Goal: Task Accomplishment & Management: Manage account settings

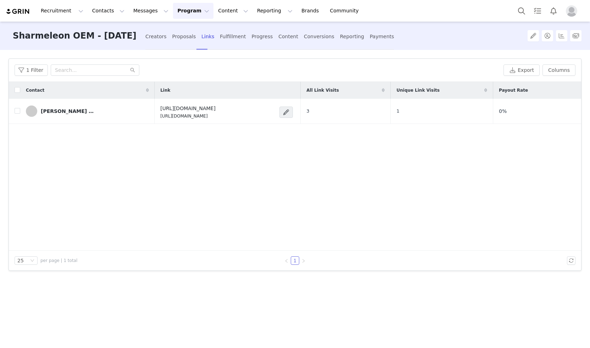
click at [23, 12] on img at bounding box center [18, 11] width 25 height 7
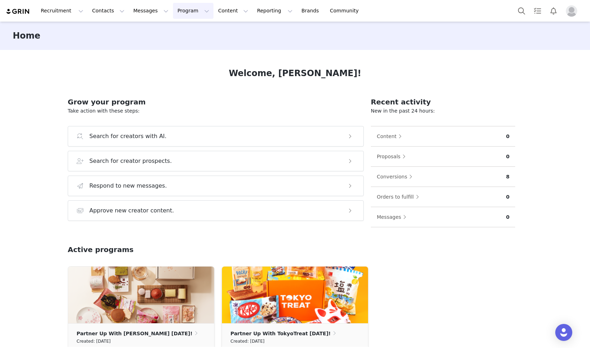
click at [177, 16] on button "Program Program" at bounding box center [193, 11] width 40 height 16
click at [180, 43] on p "Campaigns" at bounding box center [176, 44] width 28 height 7
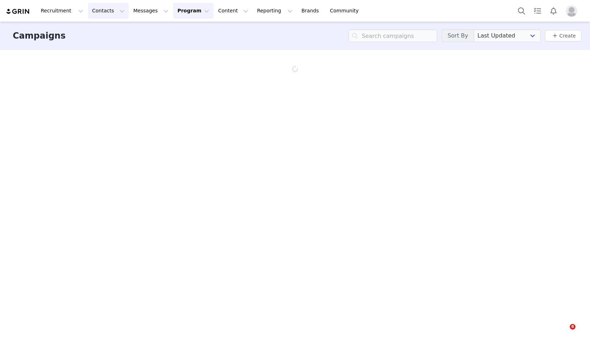
click at [101, 10] on button "Contacts Contacts" at bounding box center [108, 11] width 41 height 16
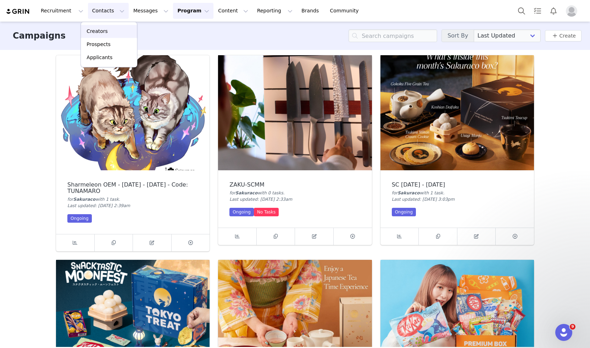
click at [104, 30] on p "Creators" at bounding box center [96, 31] width 21 height 7
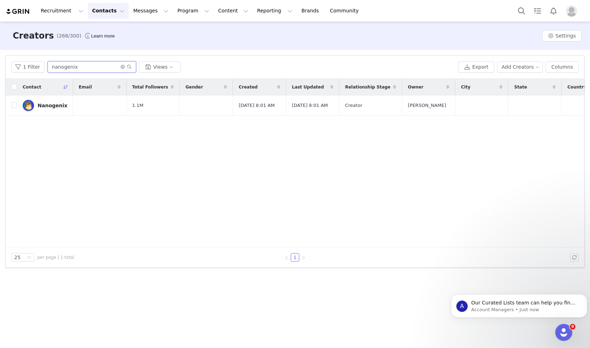
click at [98, 69] on input "nanogenix" at bounding box center [91, 66] width 89 height 11
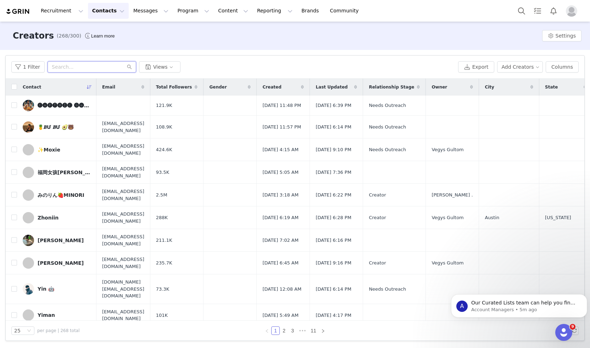
click at [75, 68] on input "text" at bounding box center [91, 66] width 89 height 11
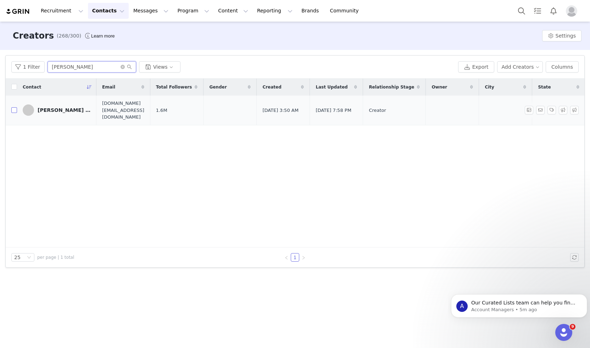
type input "[PERSON_NAME]"
click at [11, 107] on input "checkbox" at bounding box center [14, 110] width 6 height 6
checkbox input "true"
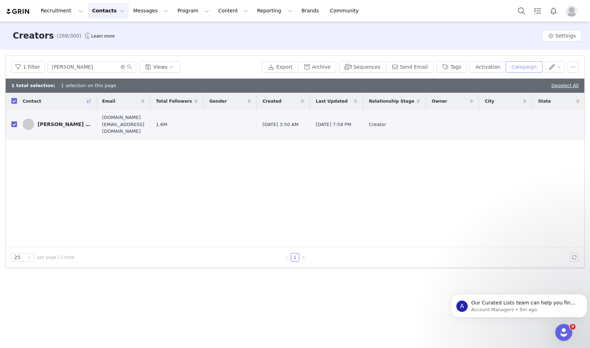
click at [522, 64] on button "Campaign" at bounding box center [523, 66] width 37 height 11
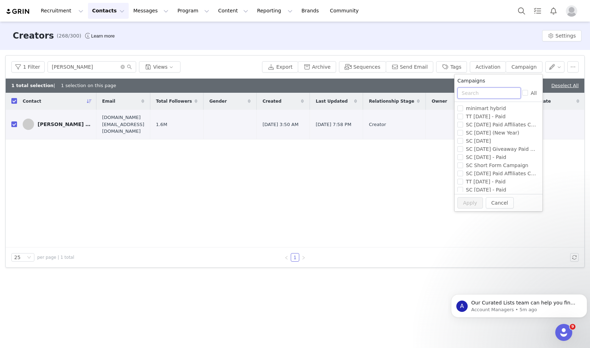
click at [489, 92] on input "text" at bounding box center [488, 93] width 63 height 11
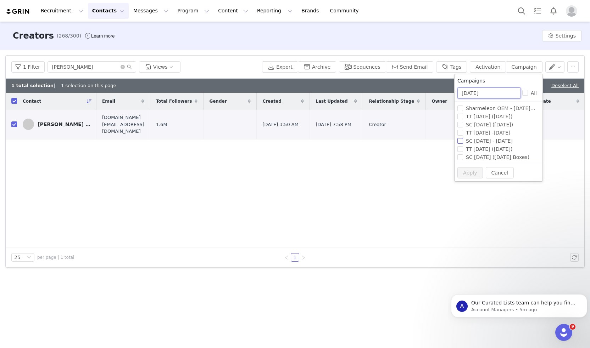
type input "[DATE]"
click at [458, 142] on input "SC [DATE] - [DATE]" at bounding box center [460, 141] width 6 height 6
checkbox input "true"
click at [465, 170] on button "Apply" at bounding box center [470, 172] width 26 height 11
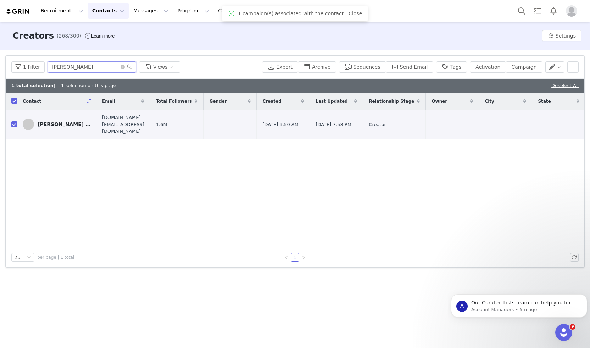
click at [68, 69] on input "[PERSON_NAME]" at bounding box center [91, 66] width 89 height 11
type input "strictly"
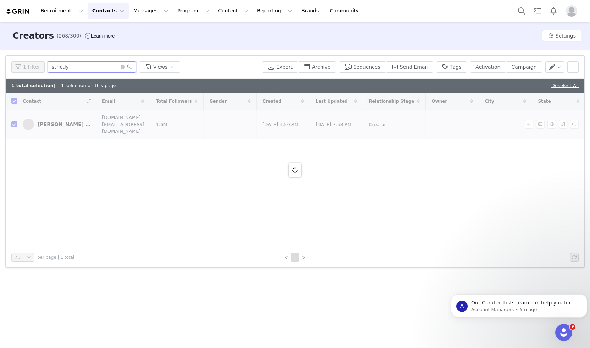
checkbox input "false"
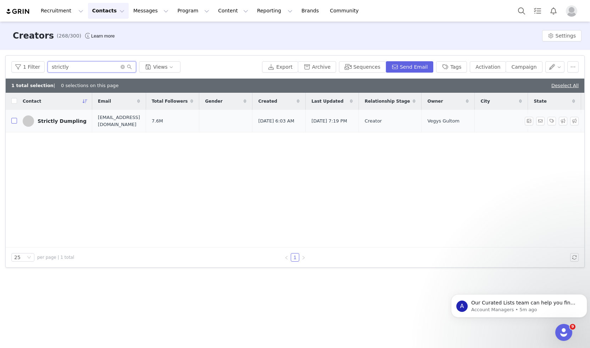
type input "strictly"
click at [15, 120] on input "checkbox" at bounding box center [14, 121] width 6 height 6
checkbox input "true"
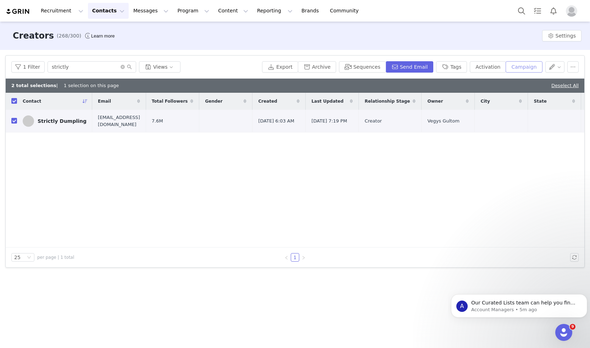
click at [526, 69] on button "Campaign" at bounding box center [523, 66] width 37 height 11
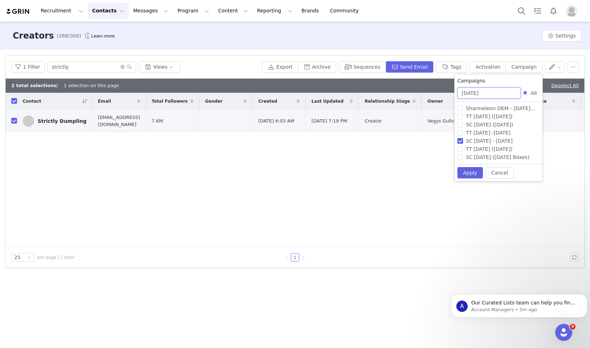
click at [473, 88] on input "[DATE]" at bounding box center [488, 93] width 63 height 11
type input "tt aug"
click at [460, 125] on input "TT [DATE] -[DATE]" at bounding box center [460, 125] width 6 height 6
checkbox input "true"
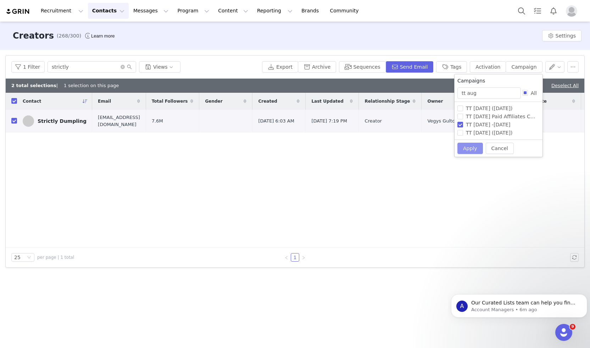
click at [471, 147] on button "Apply" at bounding box center [470, 148] width 26 height 11
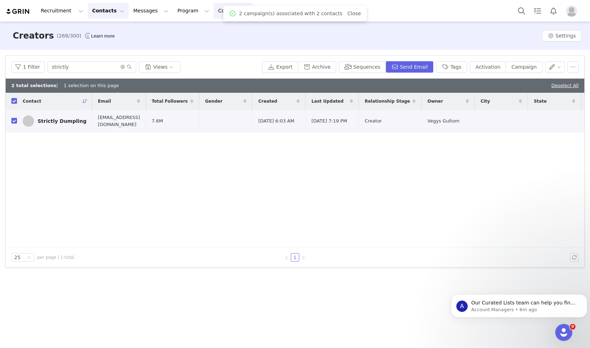
click at [214, 8] on button "Content Content" at bounding box center [233, 11] width 39 height 16
click at [207, 32] on p "Creator Content" at bounding box center [218, 31] width 40 height 7
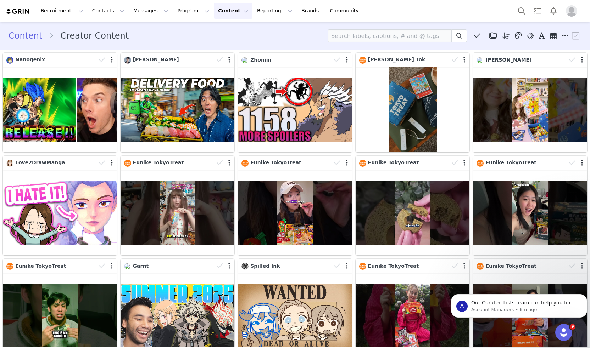
click at [214, 13] on button "Content Content" at bounding box center [233, 11] width 39 height 16
click at [178, 10] on button "Program Program" at bounding box center [193, 11] width 40 height 16
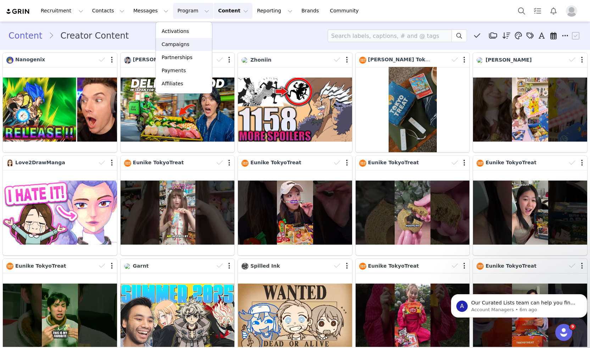
click at [174, 45] on p "Campaigns" at bounding box center [176, 44] width 28 height 7
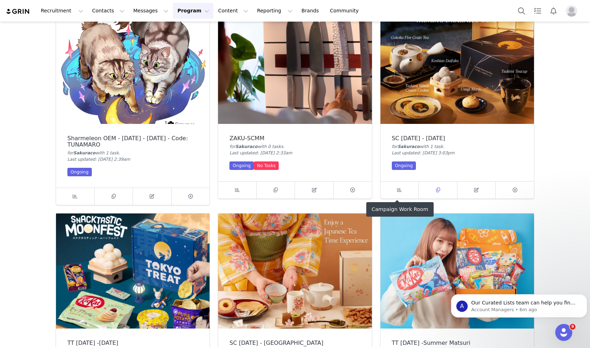
scroll to position [47, 0]
click at [398, 187] on icon at bounding box center [399, 189] width 5 height 5
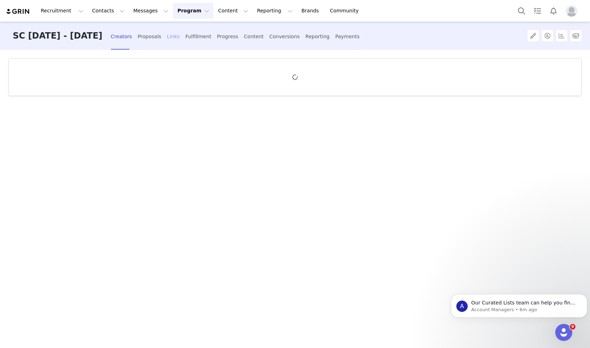
click at [179, 36] on div "Links" at bounding box center [173, 36] width 13 height 19
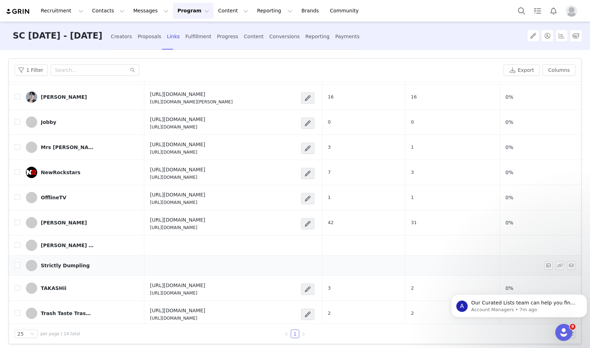
scroll to position [6, 0]
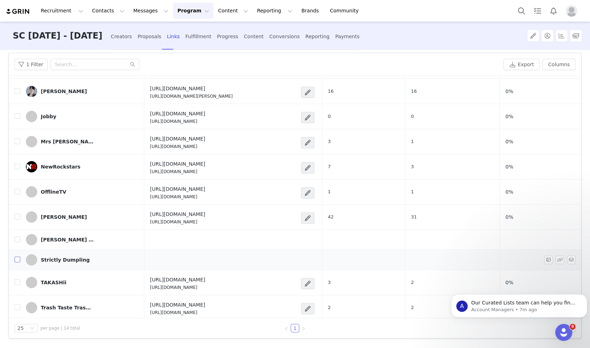
click at [19, 260] on input "checkbox" at bounding box center [18, 260] width 6 height 6
checkbox input "true"
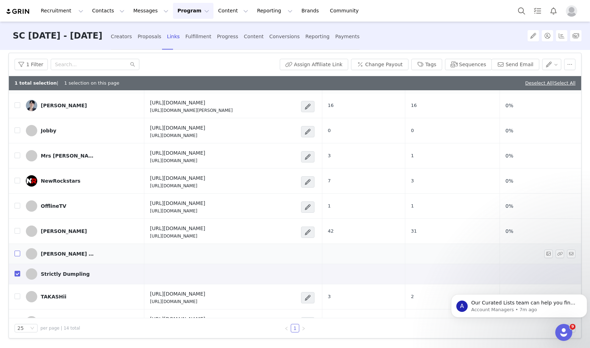
click at [17, 253] on input "checkbox" at bounding box center [18, 254] width 6 height 6
checkbox input "true"
click at [308, 64] on button "Assign Affiliate Link" at bounding box center [314, 64] width 68 height 11
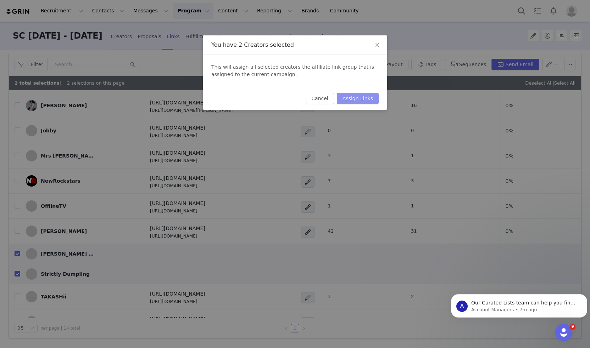
click at [363, 97] on button "Assign Links" at bounding box center [358, 98] width 42 height 11
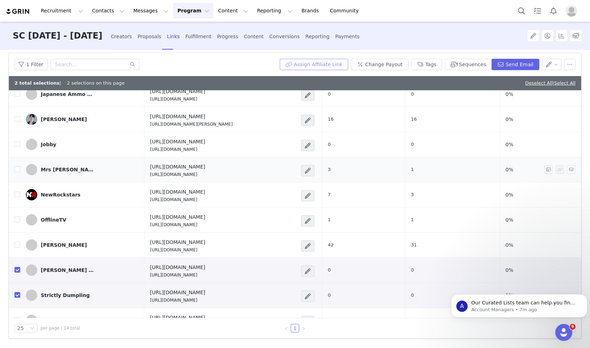
scroll to position [101, 0]
click at [311, 270] on span at bounding box center [307, 271] width 7 height 9
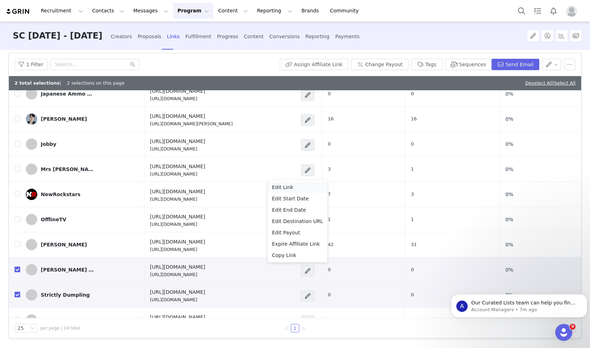
click at [302, 189] on div "Edit Link" at bounding box center [297, 188] width 51 height 8
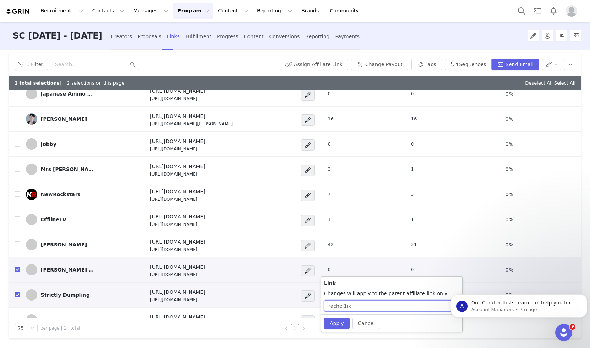
click at [347, 305] on input "rachel1ik" at bounding box center [391, 306] width 135 height 11
type input "RACHELJUN-SC092025"
click at [335, 321] on button "Apply" at bounding box center [337, 323] width 26 height 11
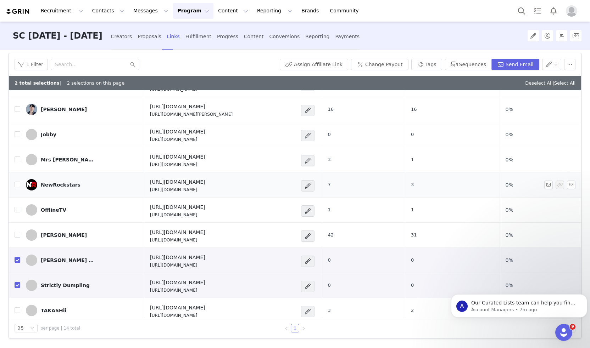
scroll to position [111, 0]
click at [311, 287] on span at bounding box center [307, 286] width 7 height 9
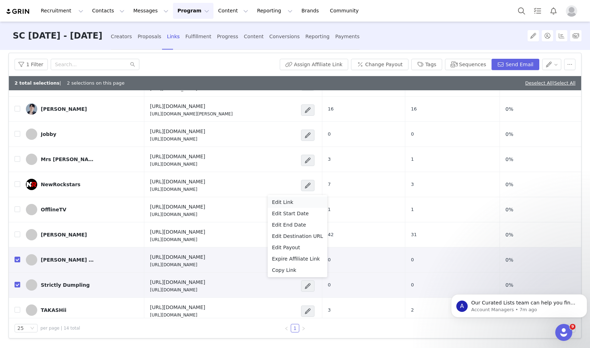
click at [302, 203] on div "Edit Link" at bounding box center [297, 202] width 51 height 8
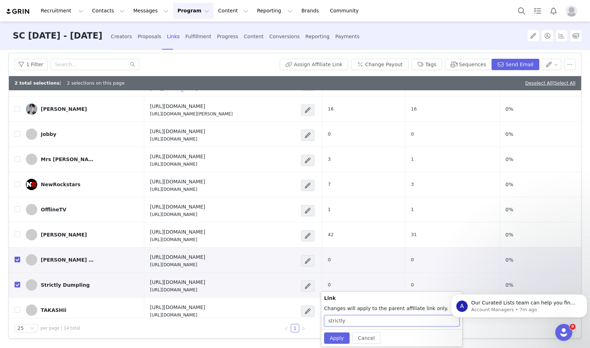
click at [358, 321] on input "strictly" at bounding box center [391, 320] width 135 height 11
type input "DUMPLING-SC092025"
click at [243, 62] on div "1 Filter" at bounding box center [146, 64] width 262 height 11
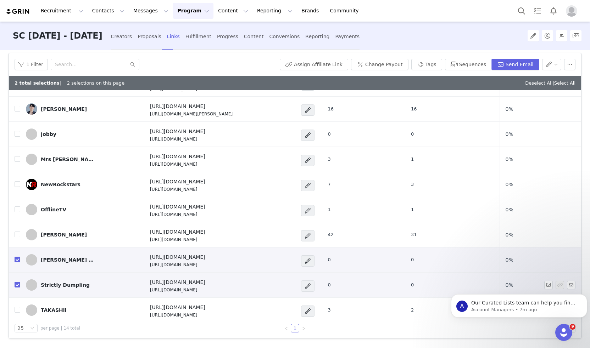
click at [311, 283] on span at bounding box center [307, 286] width 7 height 9
click at [293, 203] on div "Edit Link" at bounding box center [297, 202] width 51 height 8
click at [338, 337] on button "Apply" at bounding box center [337, 338] width 26 height 11
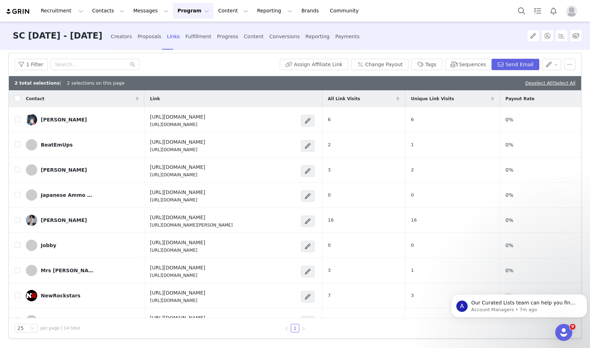
scroll to position [139, 0]
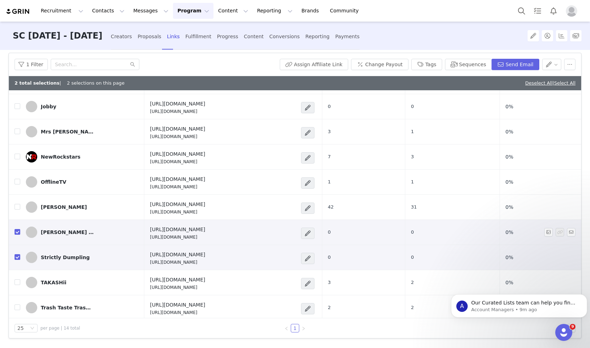
click at [177, 236] on p "[URL][DOMAIN_NAME]" at bounding box center [177, 237] width 55 height 6
copy div "[URL][DOMAIN_NAME]"
click at [177, 259] on p "[URL][DOMAIN_NAME]" at bounding box center [177, 262] width 55 height 6
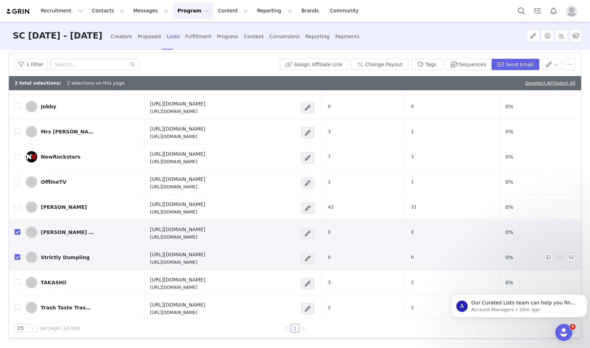
click at [177, 259] on p "[URL][DOMAIN_NAME]" at bounding box center [177, 262] width 55 height 6
copy div "[URL][DOMAIN_NAME]"
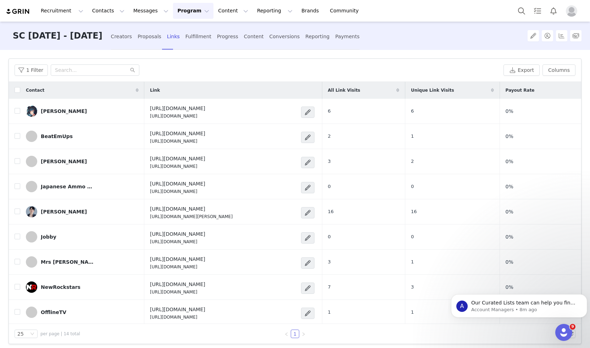
click at [176, 13] on button "Program Program" at bounding box center [193, 11] width 40 height 16
click at [187, 46] on div "Campaigns" at bounding box center [183, 44] width 47 height 7
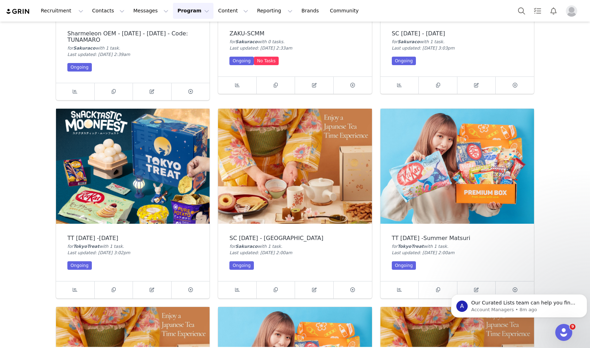
scroll to position [175, 0]
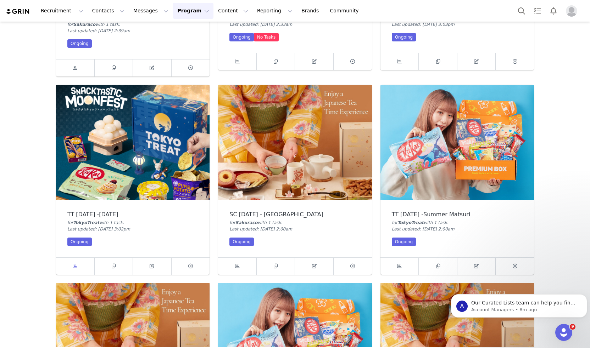
click at [76, 266] on span at bounding box center [75, 266] width 9 height 9
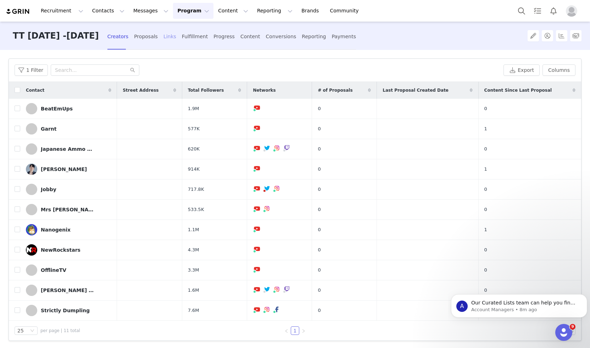
click at [175, 37] on div "Links" at bounding box center [169, 36] width 13 height 19
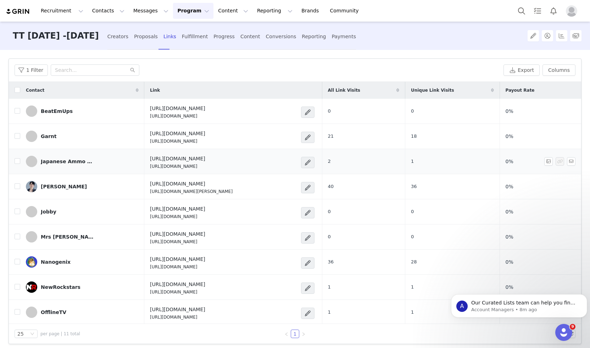
scroll to position [40, 0]
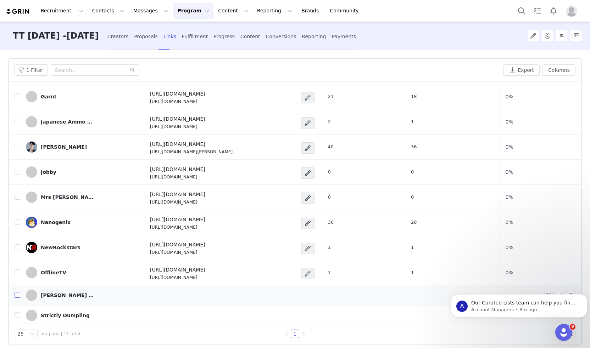
click at [19, 296] on input "checkbox" at bounding box center [18, 295] width 6 height 6
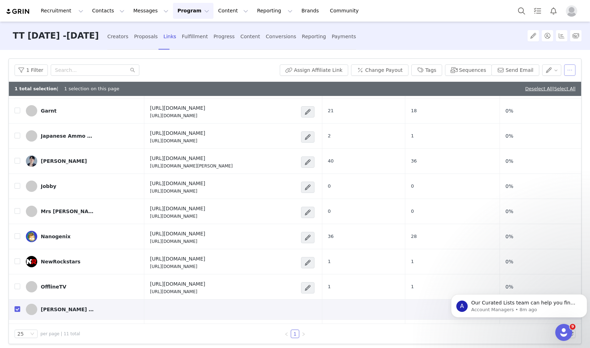
click at [564, 71] on button "button" at bounding box center [569, 69] width 11 height 11
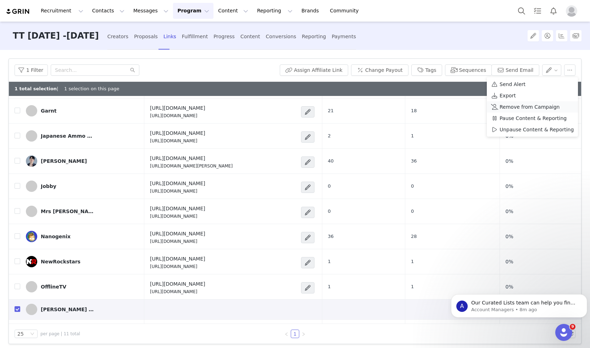
click at [540, 106] on span "Remove from Campaign" at bounding box center [529, 107] width 60 height 8
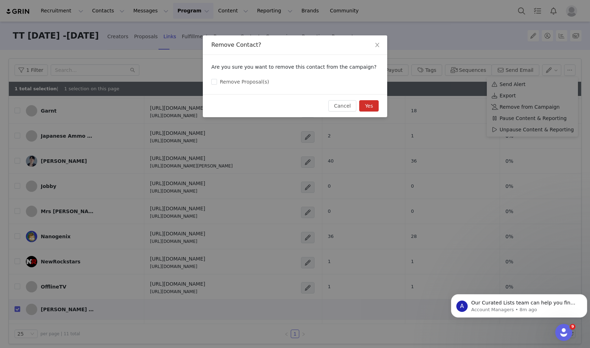
click at [372, 105] on button "Yes" at bounding box center [368, 105] width 19 height 11
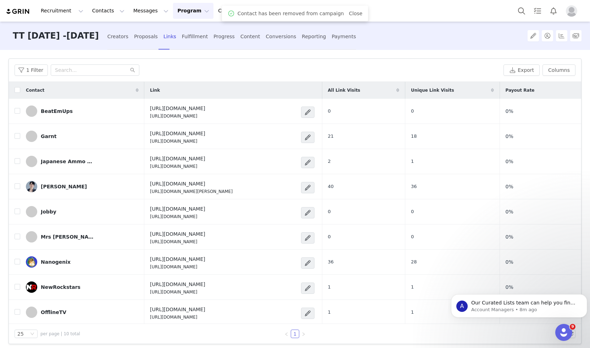
scroll to position [20, 0]
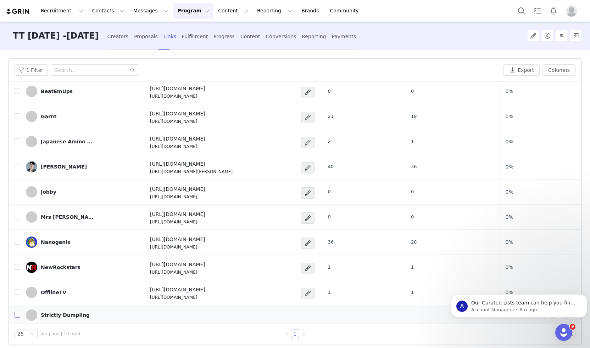
click at [15, 314] on input "checkbox" at bounding box center [18, 315] width 6 height 6
checkbox input "true"
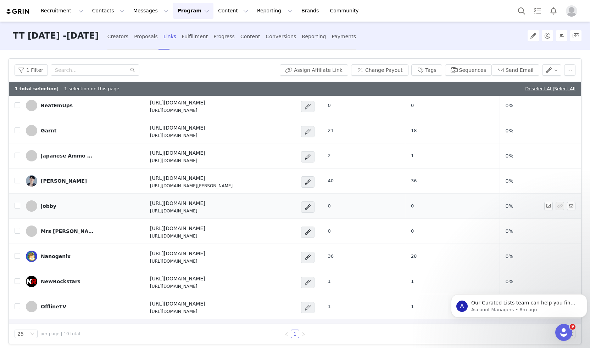
scroll to position [34, 0]
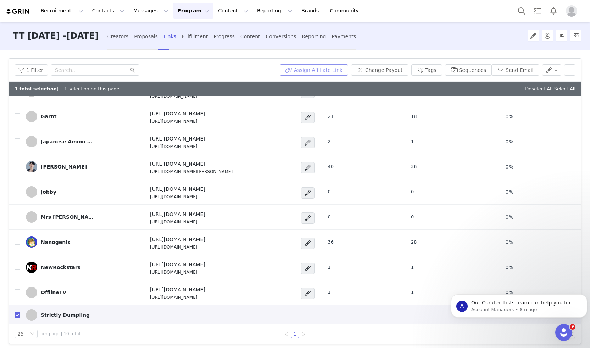
click at [339, 68] on button "Assign Affiliate Link" at bounding box center [314, 69] width 68 height 11
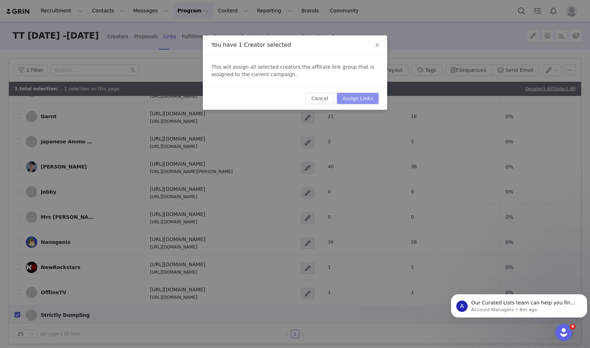
click at [357, 97] on button "Assign Links" at bounding box center [358, 98] width 42 height 11
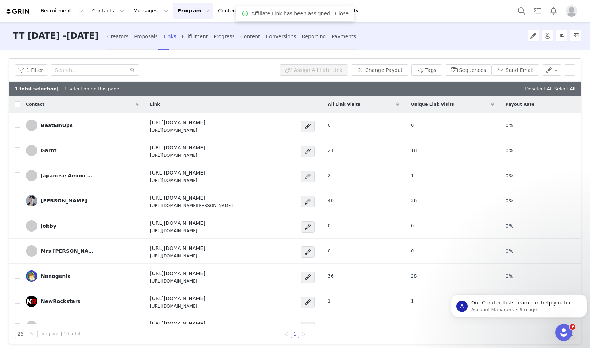
scroll to position [39, 0]
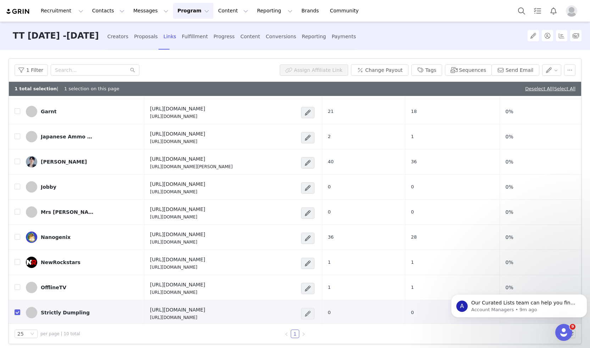
click at [314, 316] on span at bounding box center [307, 313] width 13 height 11
click at [297, 230] on div "Edit Link" at bounding box center [304, 230] width 51 height 8
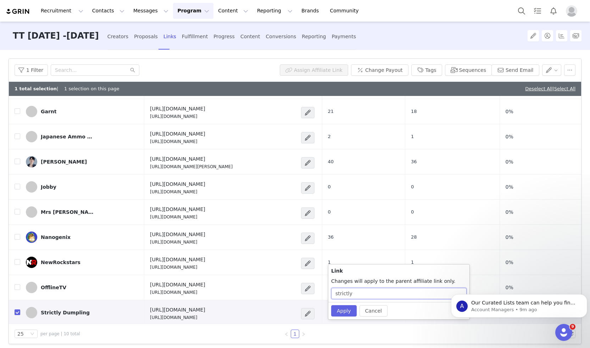
click at [347, 292] on input "strictly" at bounding box center [398, 293] width 135 height 11
type input "d"
type input "DUMPLING-TT092025"
click at [345, 309] on button "Apply" at bounding box center [344, 307] width 26 height 11
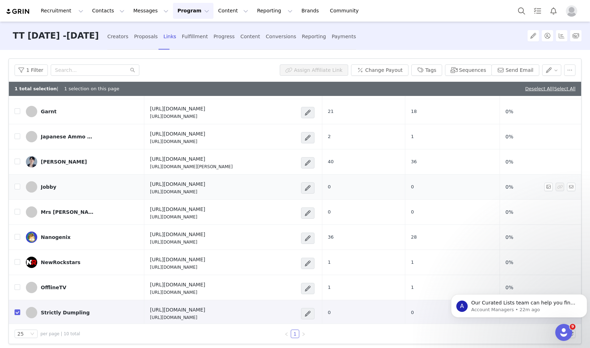
scroll to position [6, 0]
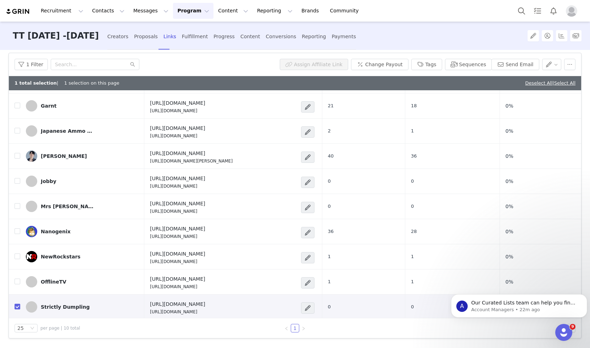
click at [205, 307] on div "https://tokyotreat.com/subscribe https://partner.tokyotreat.com/DUMPLING-TT0920…" at bounding box center [177, 308] width 55 height 15
click at [204, 313] on p "https://partner.tokyotreat.com/DUMPLING-TT092025" at bounding box center [177, 312] width 55 height 6
copy div "https://partner.tokyotreat.com/DUMPLING-TT092025"
